Goal: Task Accomplishment & Management: Manage account settings

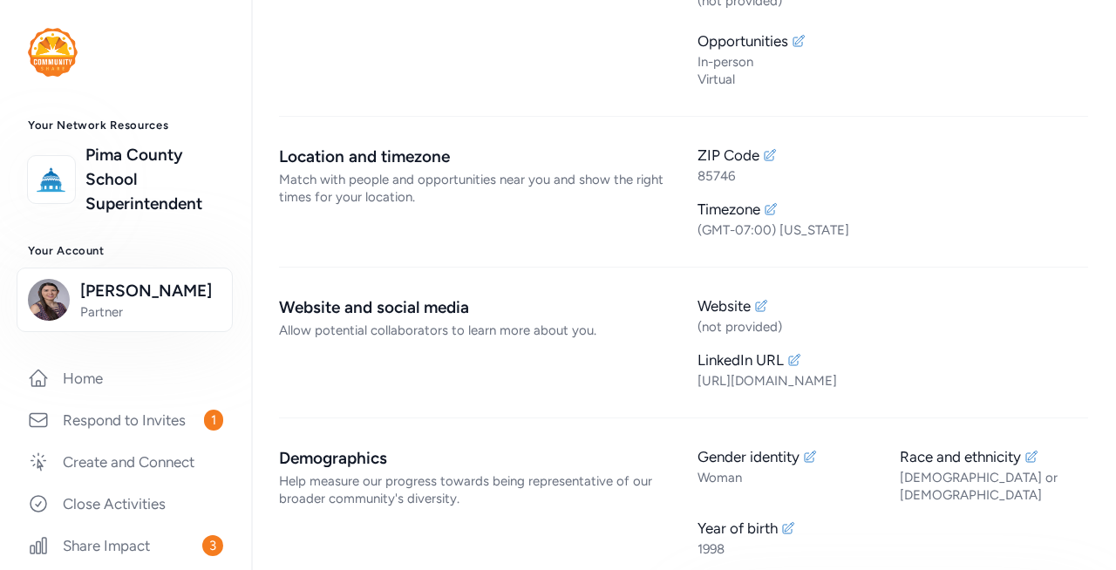
scroll to position [463, 0]
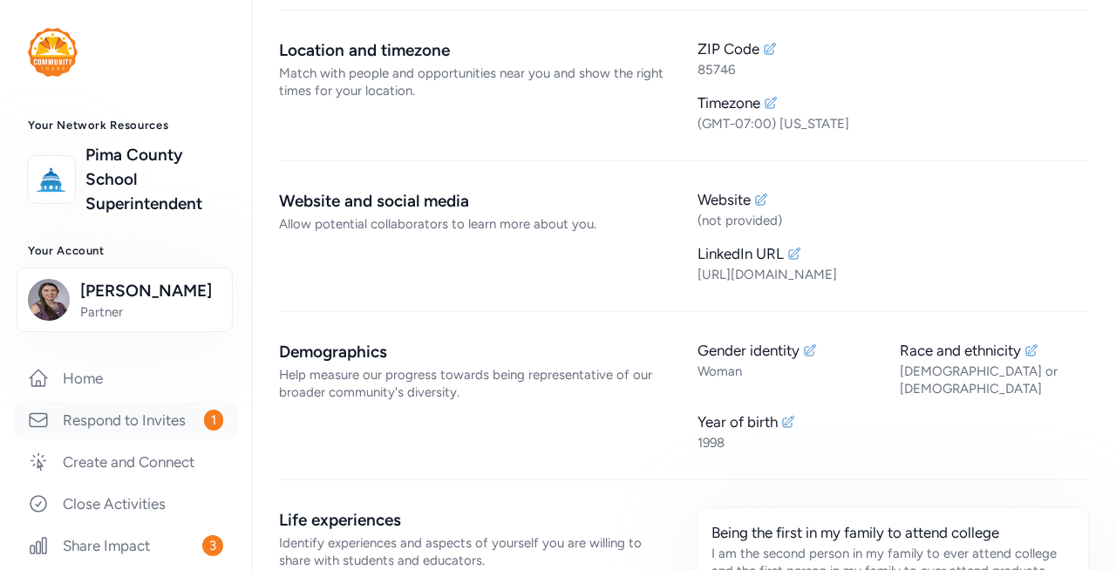
click at [155, 426] on link "Respond to Invites 1" at bounding box center [125, 420] width 223 height 38
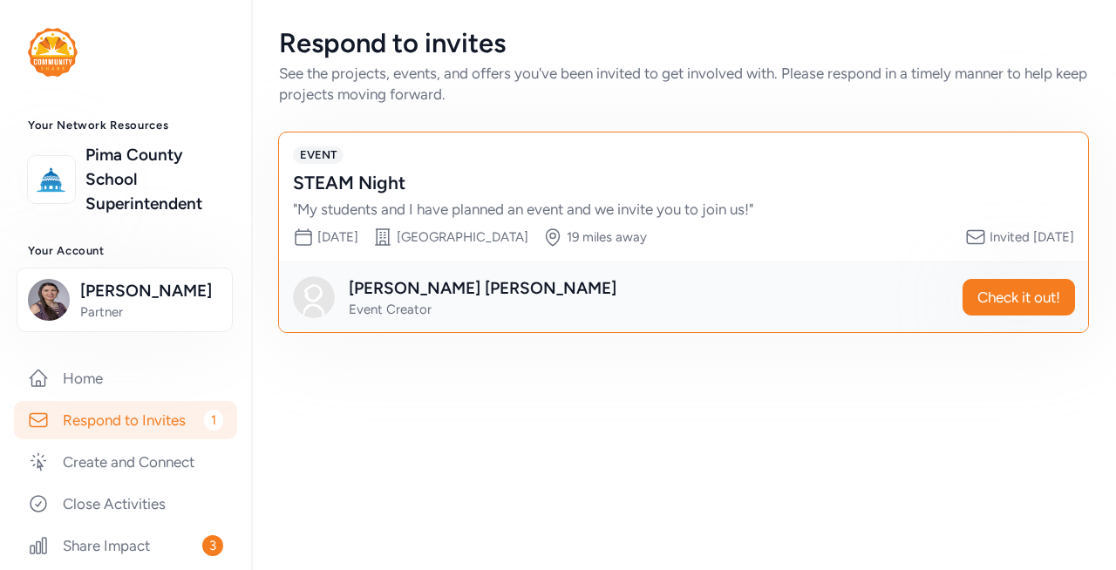
click at [269, 175] on div "Respond to invites See the projects, events, and offers you've been invited to …" at bounding box center [683, 180] width 865 height 360
click at [367, 173] on div "STEAM Night" at bounding box center [666, 183] width 746 height 24
click at [449, 223] on div "EVENT STEAM Night " My students and I have planned an event and we invite you t…" at bounding box center [683, 197] width 809 height 129
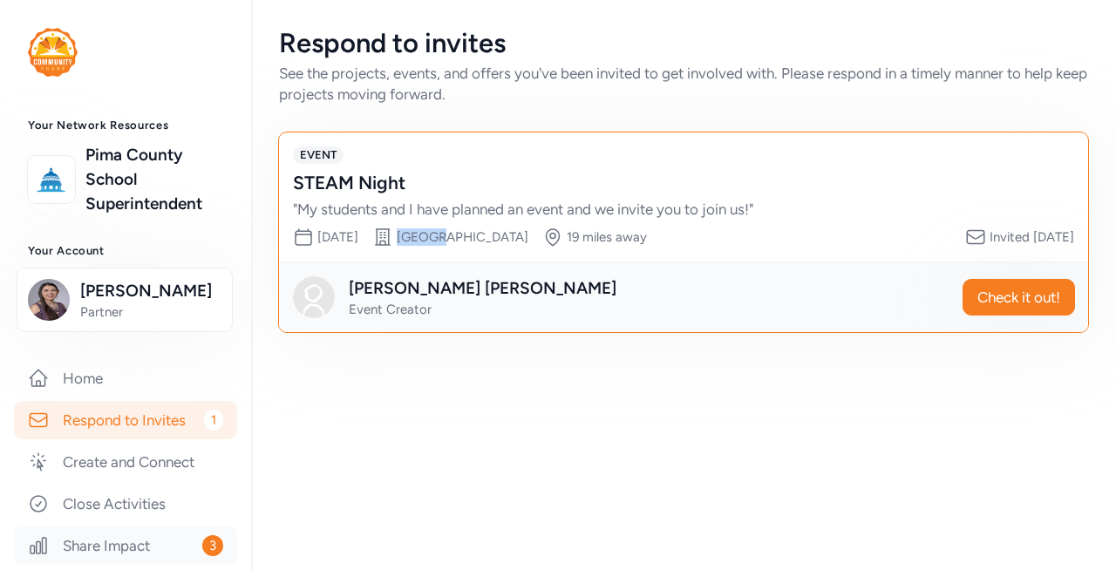
click at [143, 550] on link "Share Impact 3" at bounding box center [125, 546] width 223 height 38
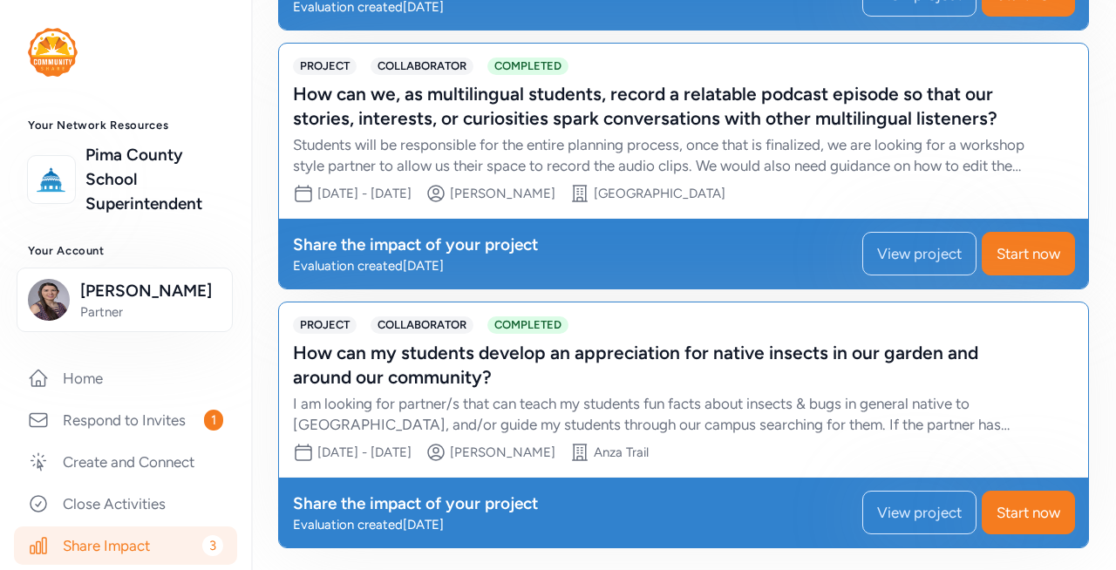
scroll to position [398, 0]
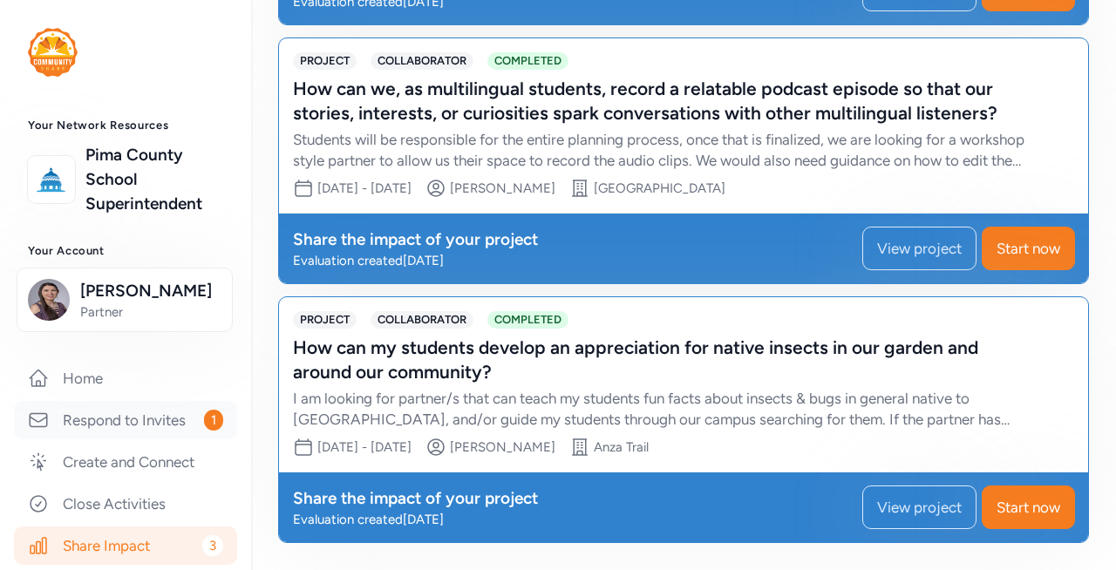
click at [164, 415] on link "Respond to Invites 1" at bounding box center [125, 420] width 223 height 38
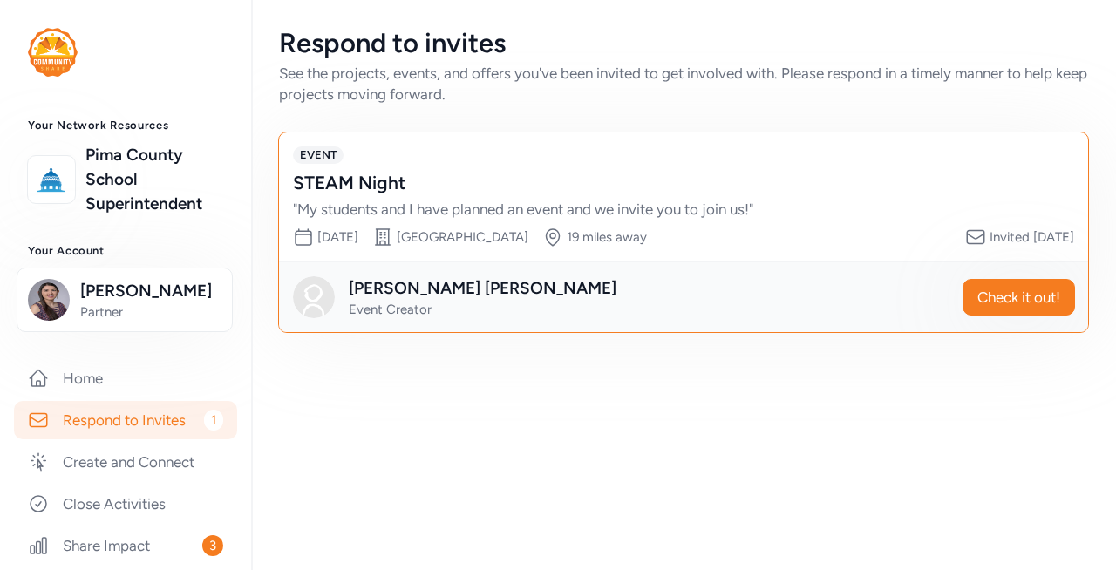
click at [483, 274] on div "Jenifer Henson Event Creator Check it out!" at bounding box center [683, 297] width 809 height 71
click at [391, 315] on span "Event Creator" at bounding box center [390, 310] width 83 height 16
click at [395, 237] on div "Date Nov 7, 2025 Site Esmond Station School 19 miles away" at bounding box center [470, 237] width 354 height 21
click at [1040, 239] on div "Invited 1 day ago" at bounding box center [1032, 236] width 85 height 17
click at [132, 379] on link "Home" at bounding box center [125, 378] width 223 height 38
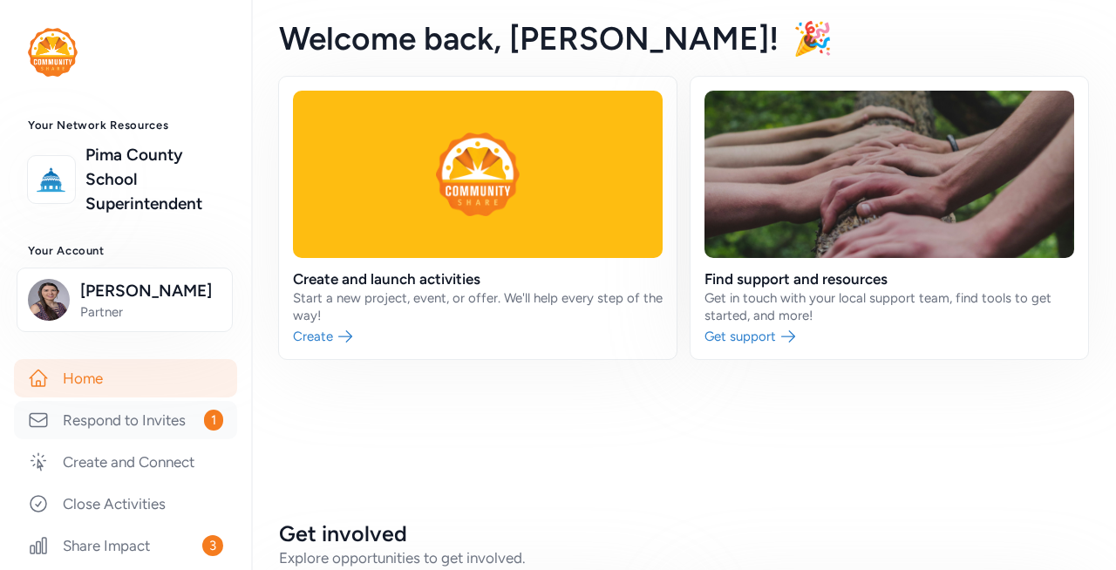
click at [138, 411] on link "Respond to Invites 1" at bounding box center [125, 420] width 223 height 38
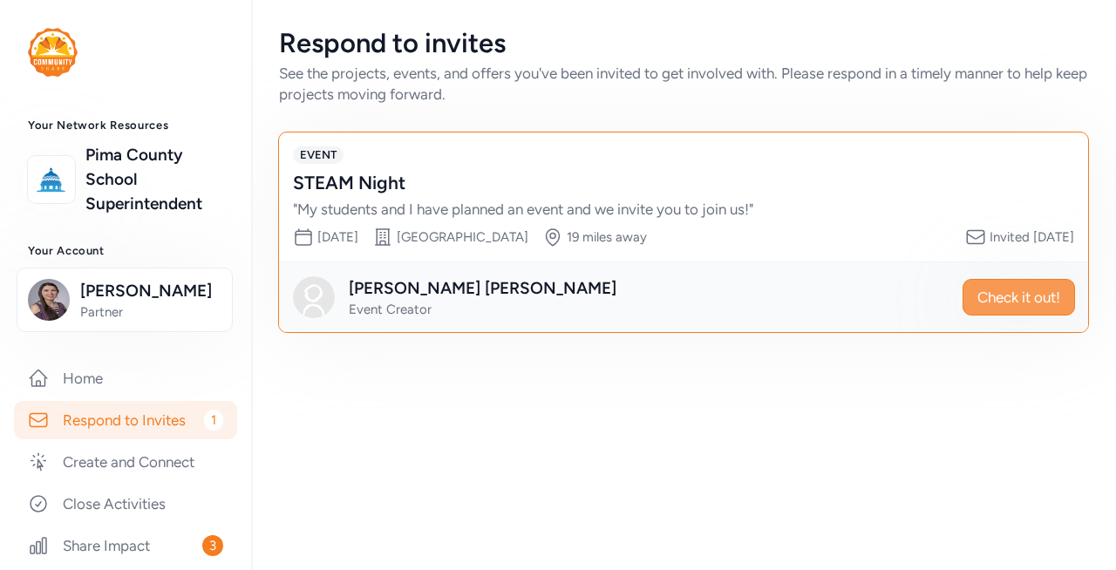
click at [1023, 293] on span "Check it out!" at bounding box center [1018, 297] width 83 height 21
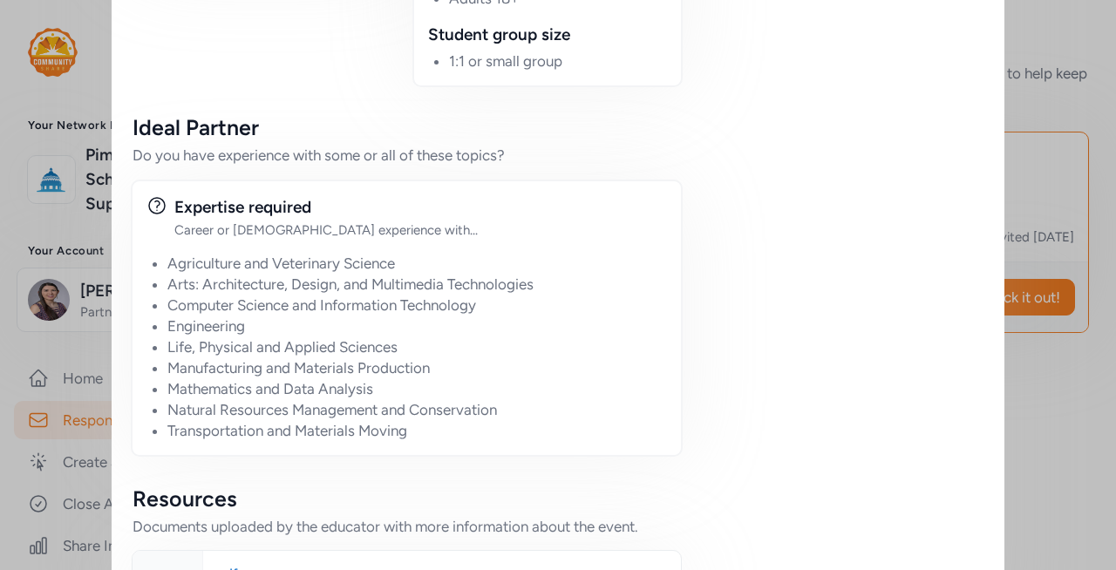
scroll to position [1142, 0]
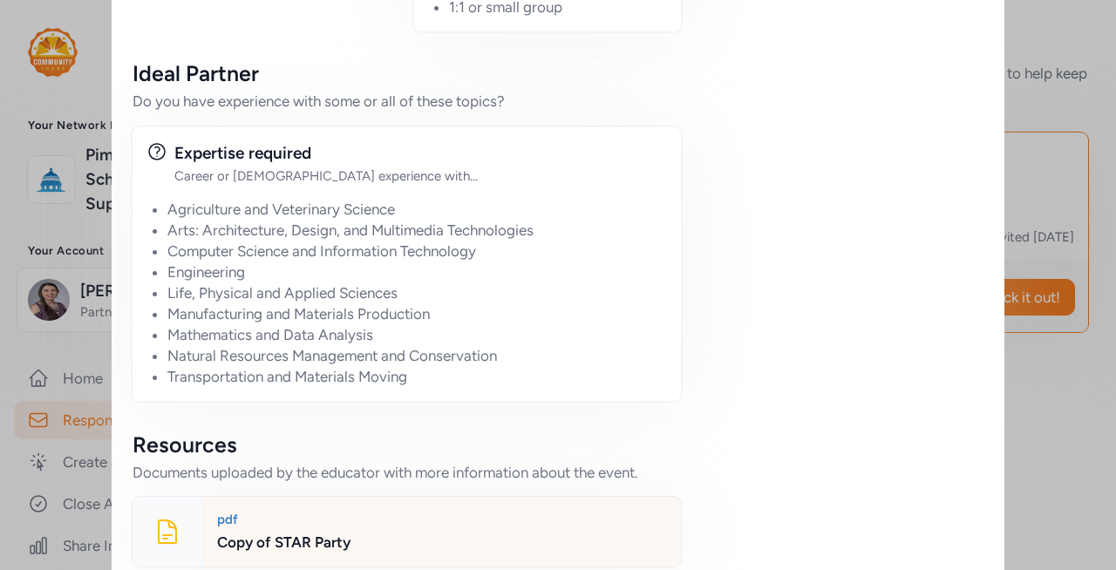
click at [232, 532] on div "Copy of STAR Party" at bounding box center [442, 542] width 450 height 21
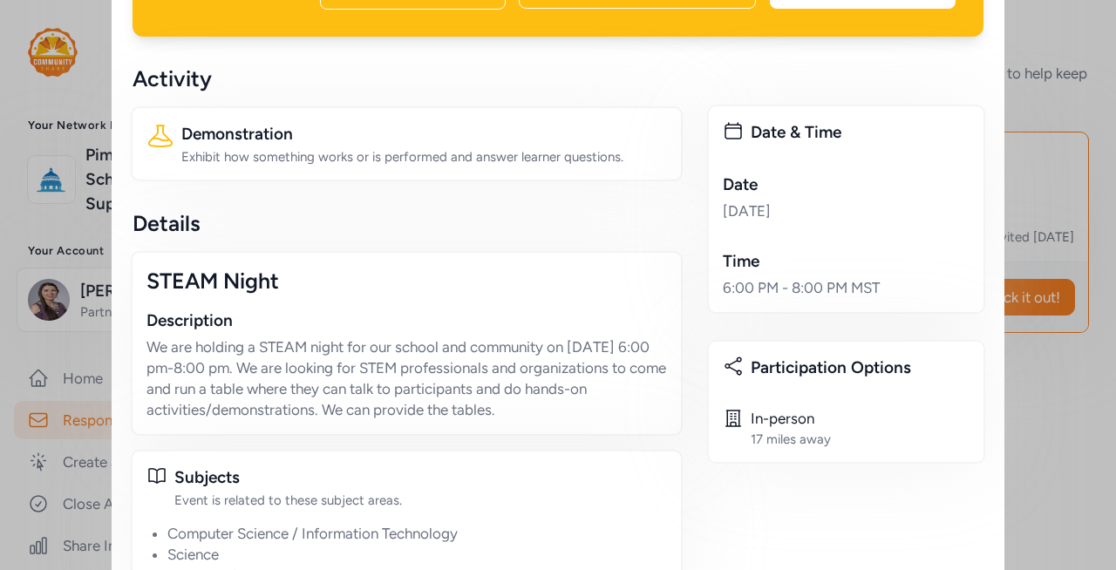
scroll to position [0, 0]
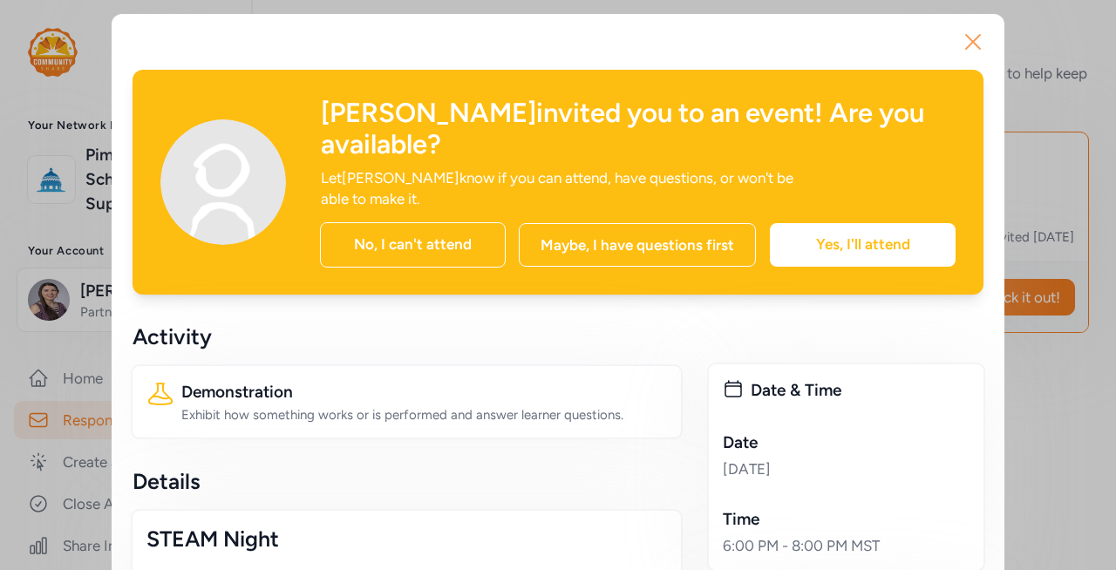
click at [969, 52] on icon "button" at bounding box center [973, 42] width 28 height 28
